Goal: Use online tool/utility

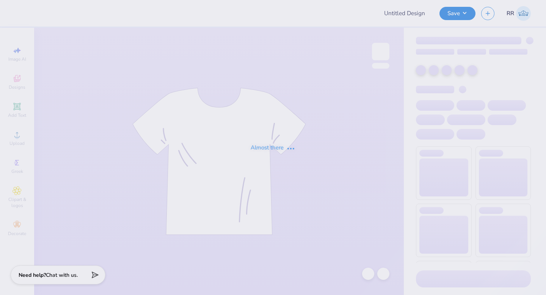
type input "MENS SOCCER CLUB"
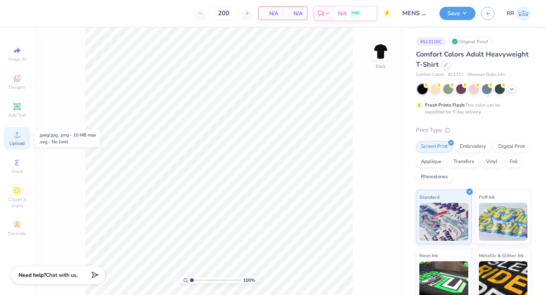
click at [17, 136] on circle at bounding box center [17, 137] width 4 height 4
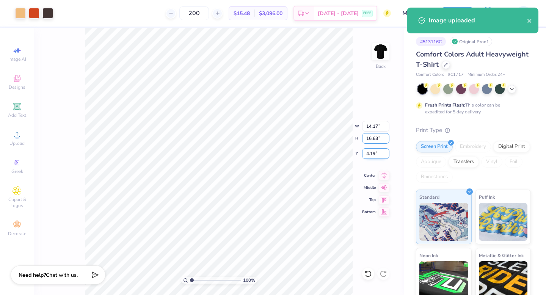
drag, startPoint x: 370, startPoint y: 139, endPoint x: 379, endPoint y: 154, distance: 17.4
click at [377, 139] on input "16.63" at bounding box center [375, 138] width 27 height 11
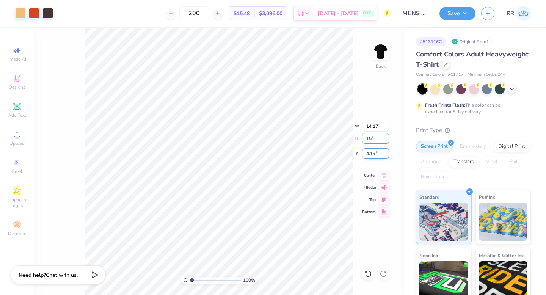
type input "15"
type input "12.78"
type input "15.00"
type input "5.00"
click at [376, 124] on input "12.78" at bounding box center [375, 126] width 27 height 11
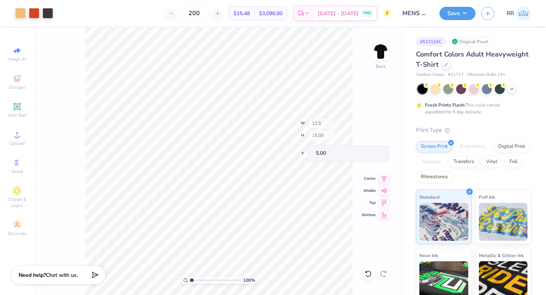
type input "12.50"
type input "14.67"
type input "5.17"
drag, startPoint x: 375, startPoint y: 153, endPoint x: 368, endPoint y: 163, distance: 12.4
click at [366, 153] on input "5.17" at bounding box center [375, 153] width 27 height 11
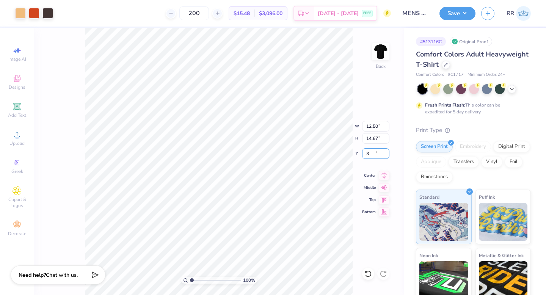
type input "3.00"
click at [445, 10] on button "Save" at bounding box center [457, 12] width 36 height 13
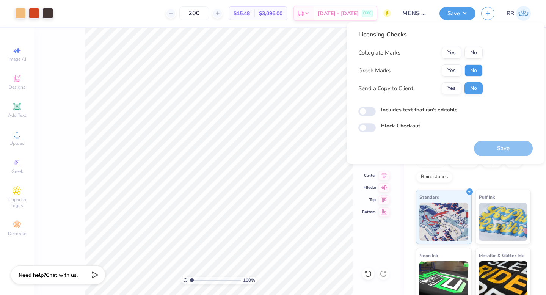
click at [469, 67] on button "No" at bounding box center [473, 70] width 18 height 12
click at [494, 141] on button "Save" at bounding box center [503, 149] width 59 height 16
